Goal: Transaction & Acquisition: Purchase product/service

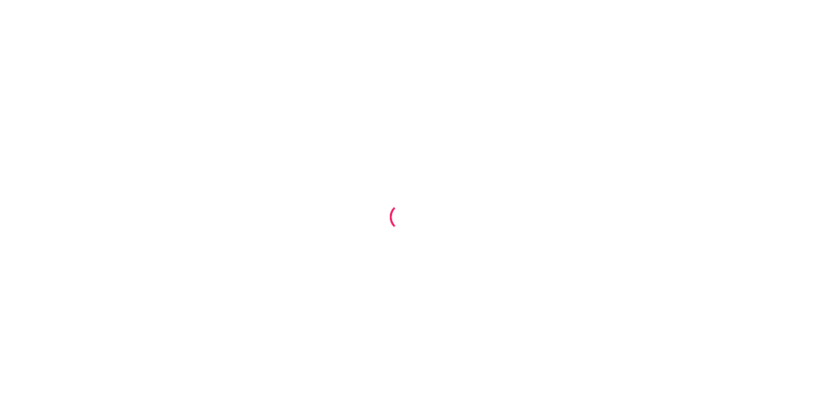
click at [408, 64] on div at bounding box center [408, 201] width 816 height 403
